Goal: Information Seeking & Learning: Understand process/instructions

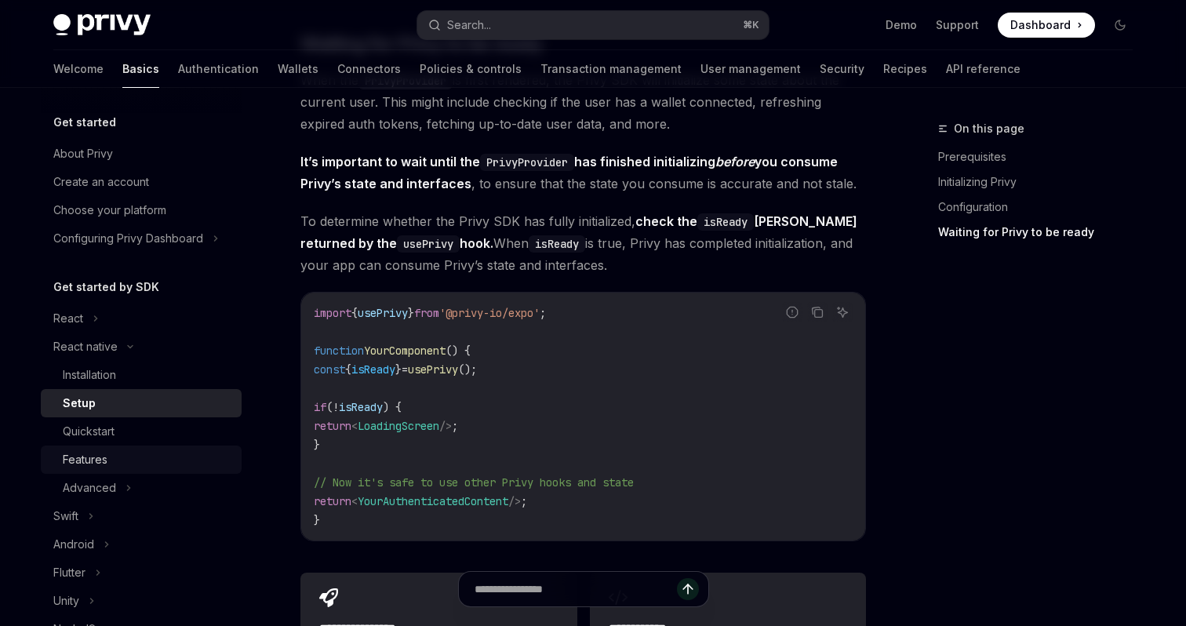
click at [100, 455] on div "Features" at bounding box center [85, 459] width 45 height 19
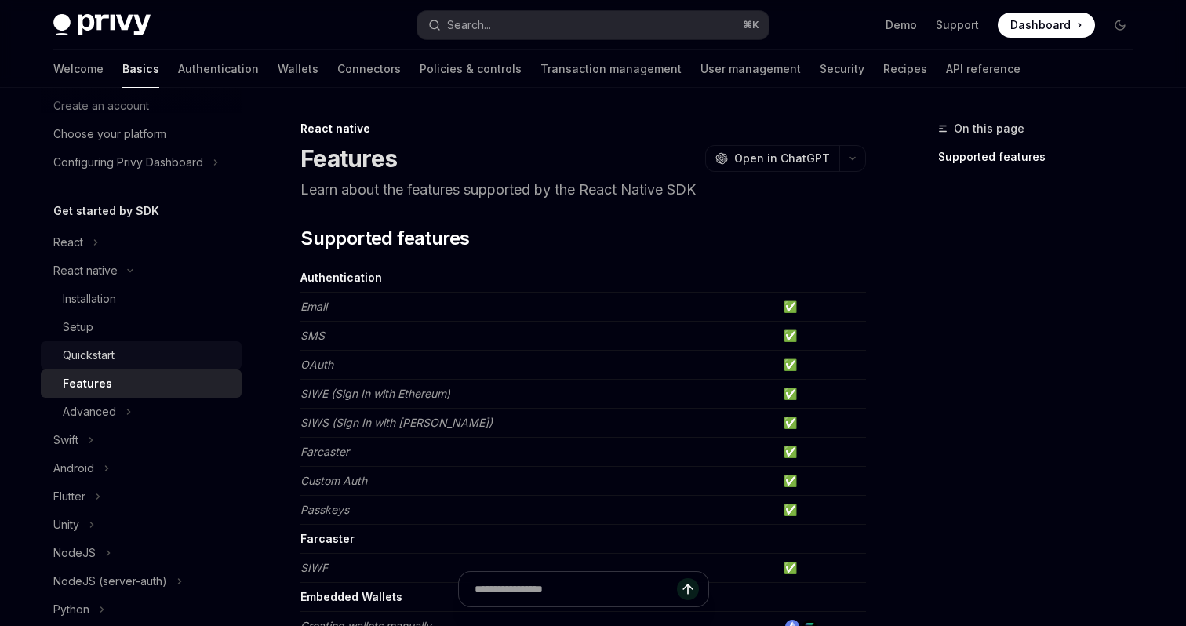
scroll to position [89, 0]
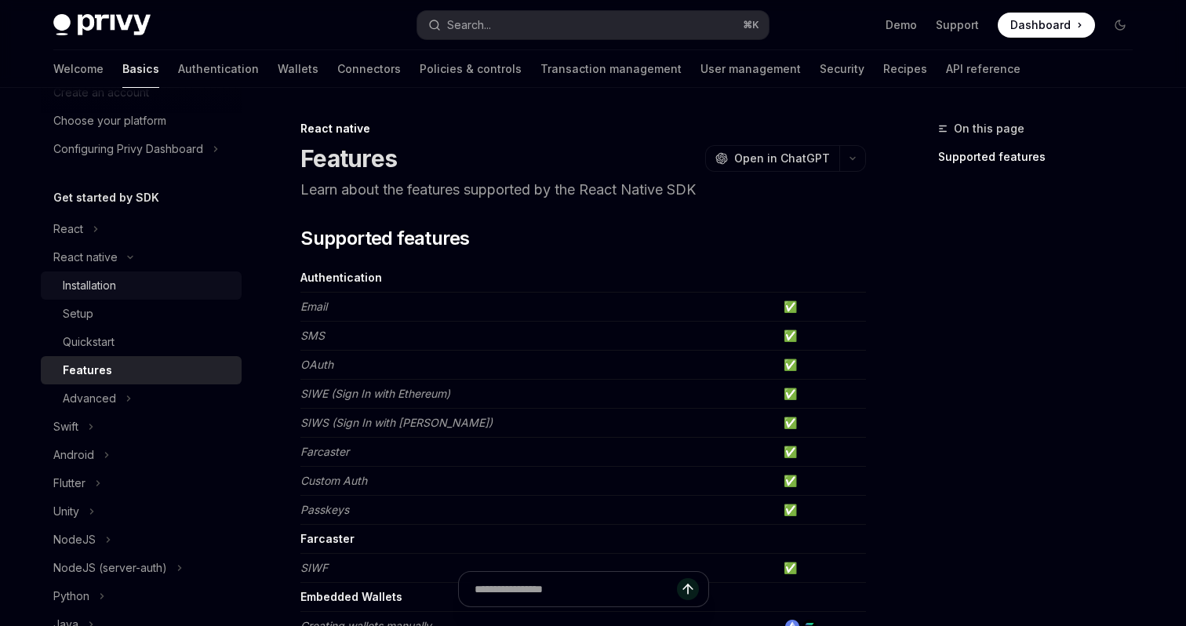
click at [89, 287] on div "Installation" at bounding box center [89, 285] width 53 height 19
type textarea "*"
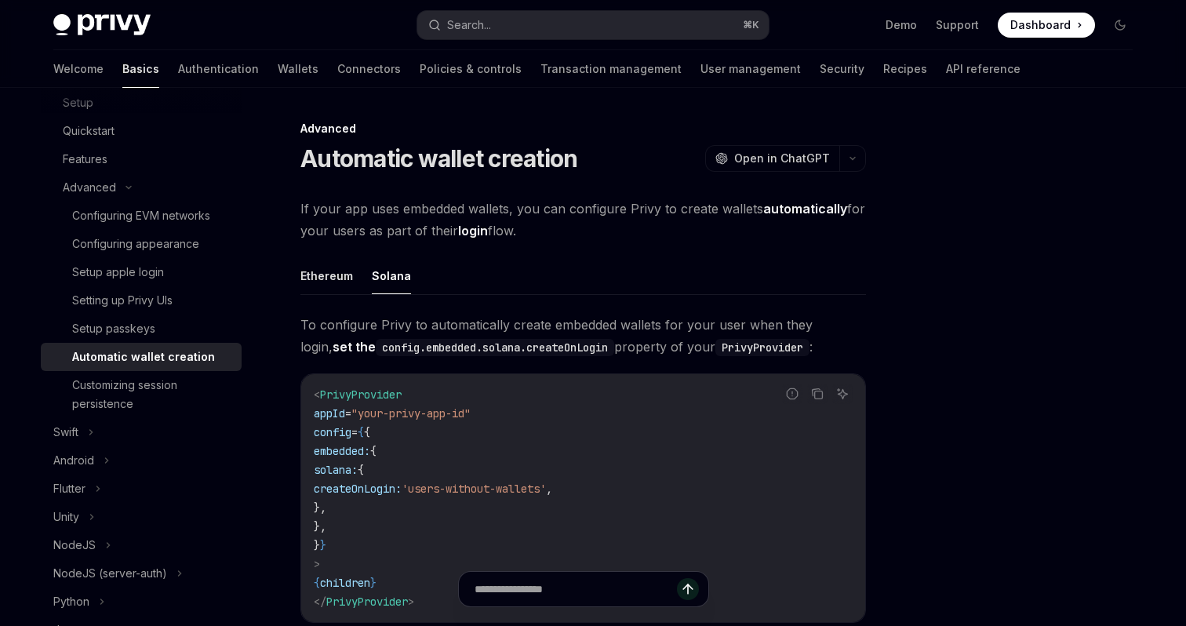
click at [318, 158] on h1 "Automatic wallet creation" at bounding box center [438, 158] width 277 height 28
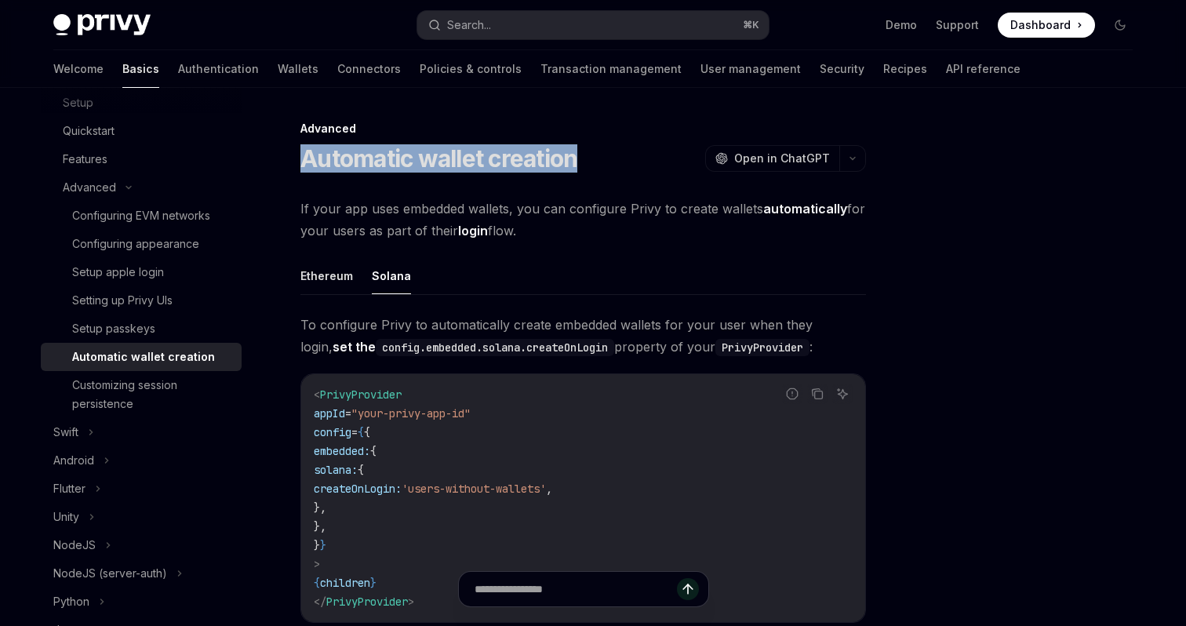
drag, startPoint x: 318, startPoint y: 158, endPoint x: 532, endPoint y: 158, distance: 214.9
click at [532, 158] on h1 "Automatic wallet creation" at bounding box center [438, 158] width 277 height 28
copy h1 "Automatic wallet creation"
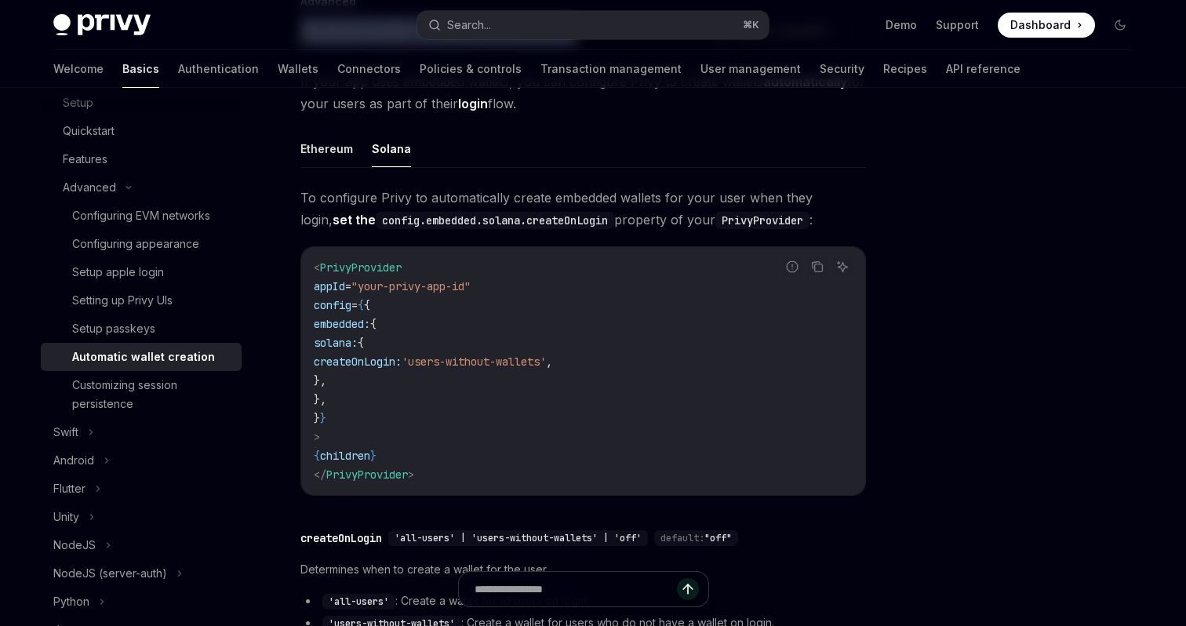
scroll to position [132, 0]
